Goal: Task Accomplishment & Management: Manage account settings

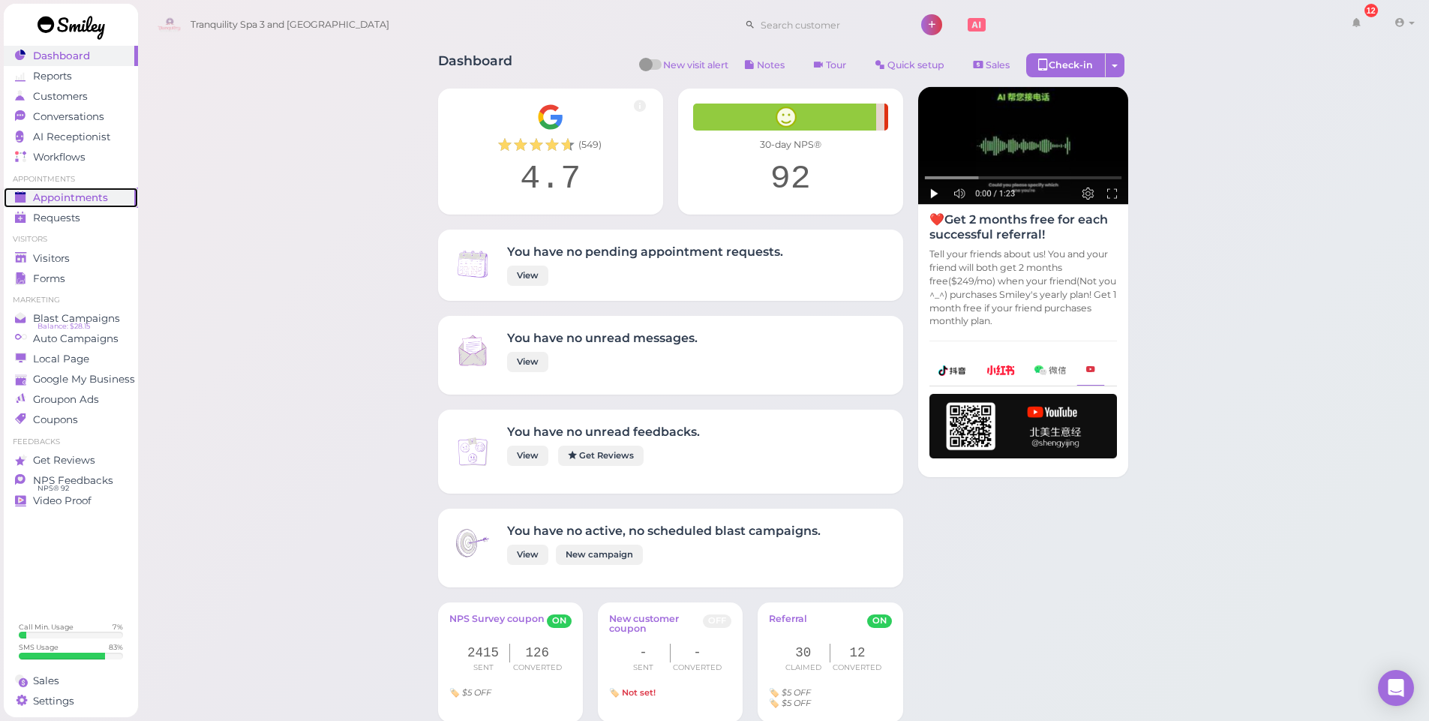
click at [58, 197] on span "Appointments" at bounding box center [70, 197] width 75 height 13
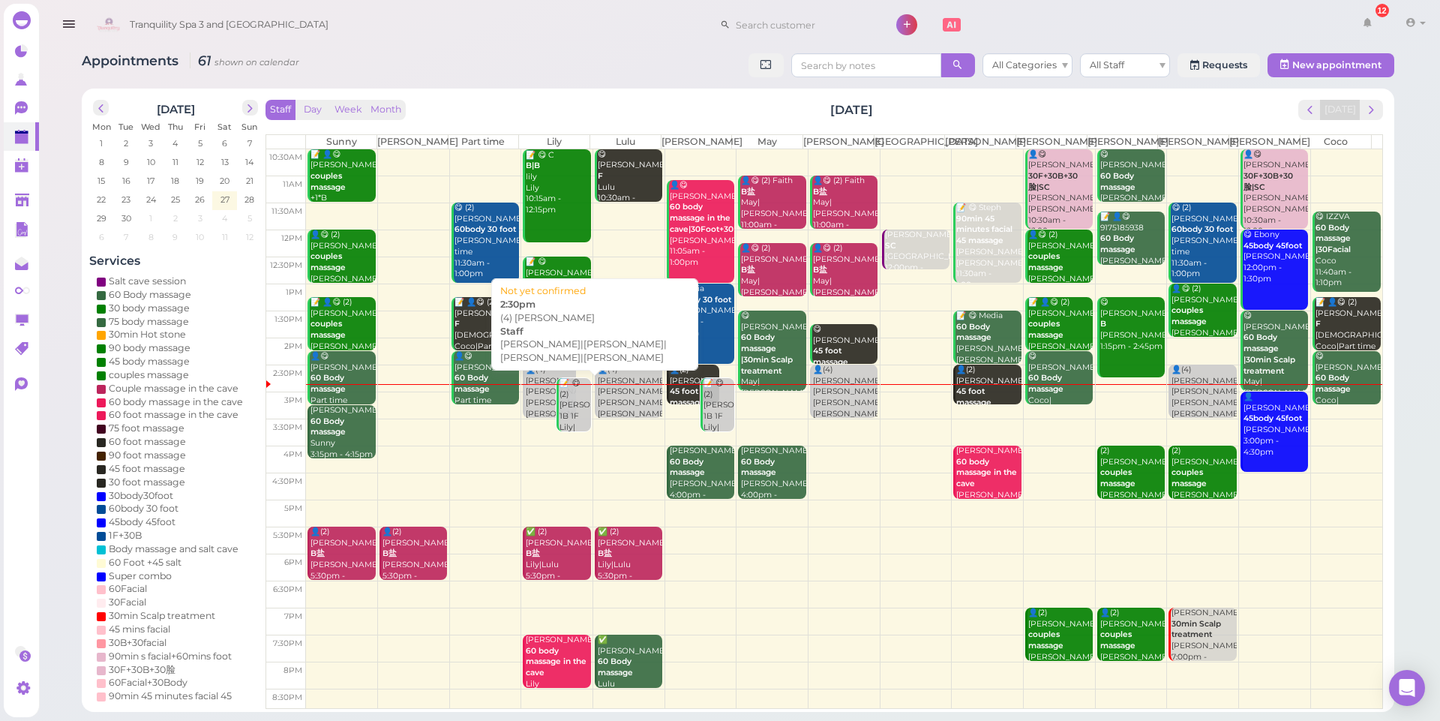
click at [536, 375] on div "👤(4) [PERSON_NAME]|[PERSON_NAME]|[PERSON_NAME]|[PERSON_NAME] 2:30pm" at bounding box center [550, 402] width 50 height 77
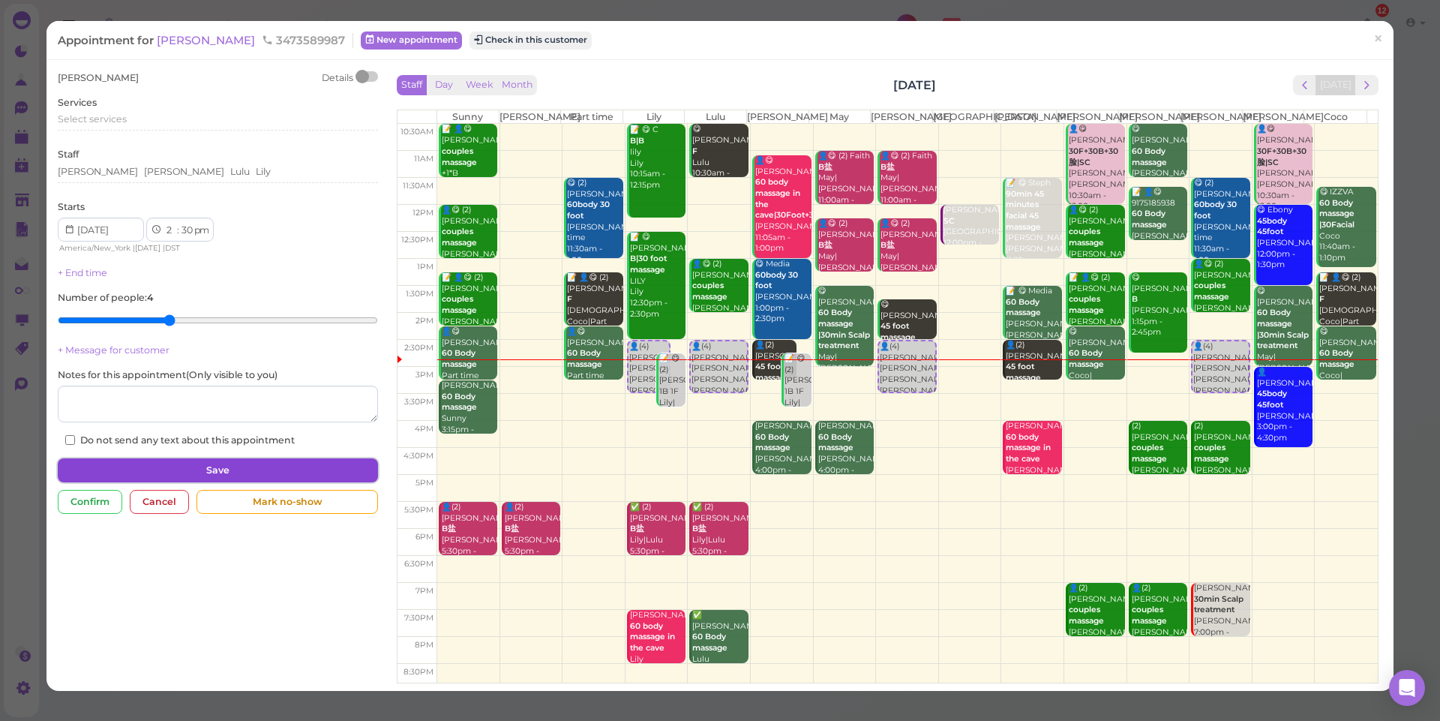
click at [209, 470] on button "Save" at bounding box center [217, 470] width 319 height 24
